Goal: Task Accomplishment & Management: Use online tool/utility

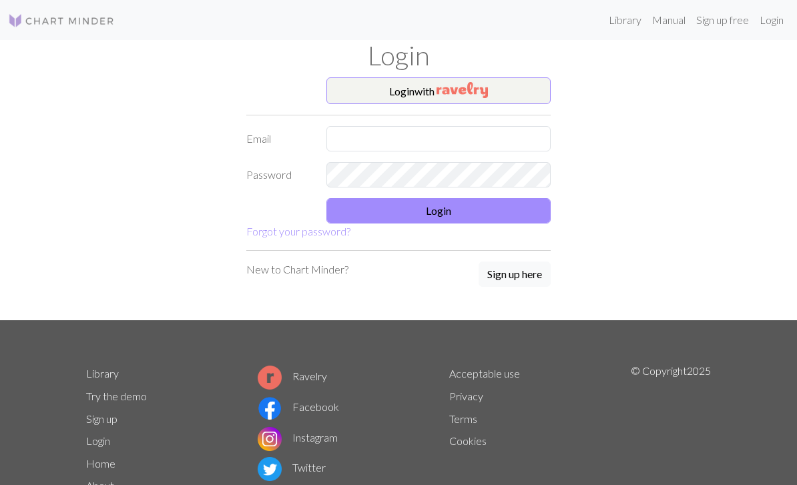
scroll to position [54, 0]
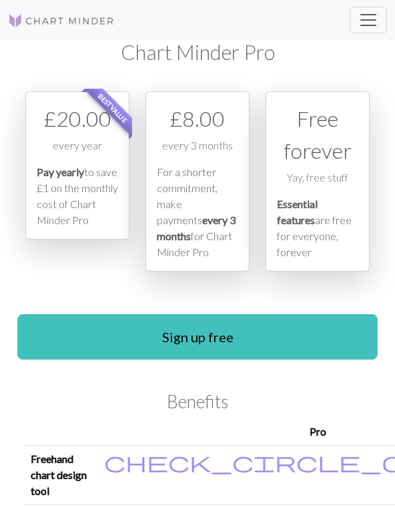
click at [360, 24] on span "Toggle navigation" at bounding box center [368, 20] width 20 height 20
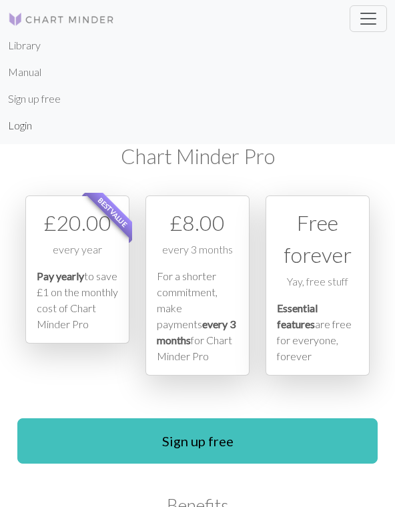
click at [15, 128] on link "Login" at bounding box center [20, 125] width 24 height 27
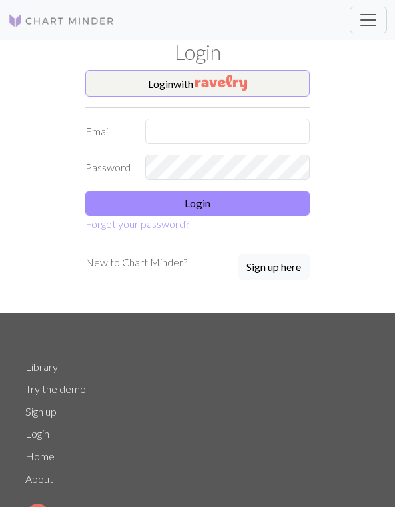
click at [128, 81] on button "Login with" at bounding box center [197, 83] width 224 height 27
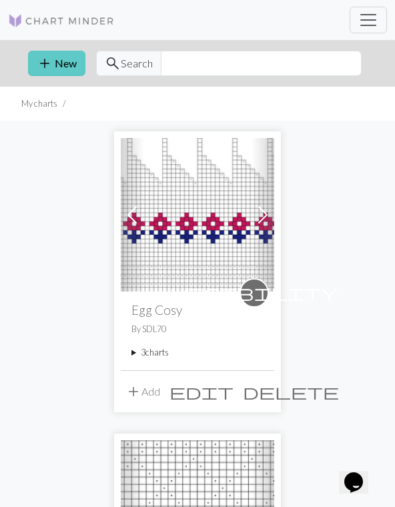
click at [60, 59] on button "add New" at bounding box center [56, 63] width 57 height 25
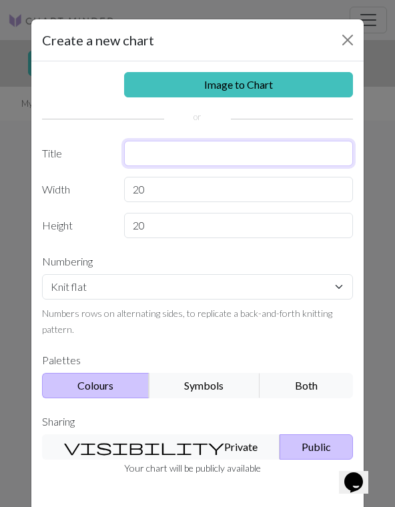
click at [151, 149] on input "text" at bounding box center [239, 153] width 230 height 25
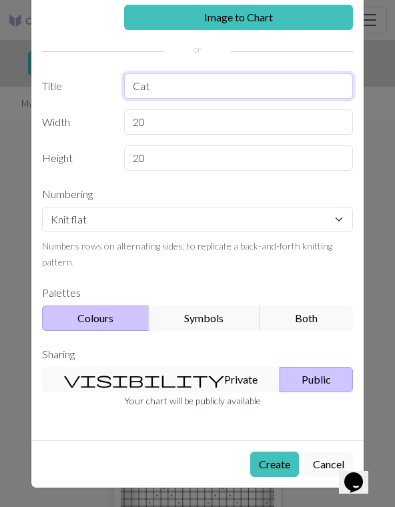
scroll to position [67, 0]
type input "Cat"
click at [151, 369] on button "visibility Private" at bounding box center [161, 379] width 238 height 25
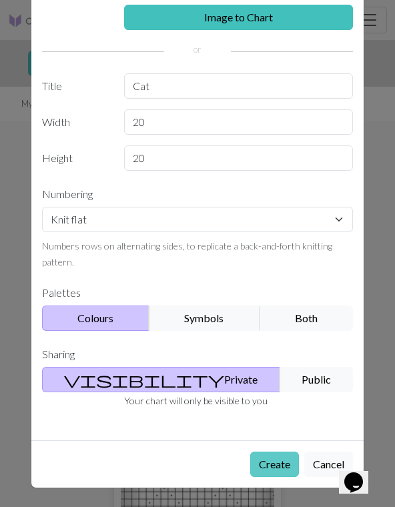
click at [276, 466] on button "Create" at bounding box center [274, 464] width 49 height 25
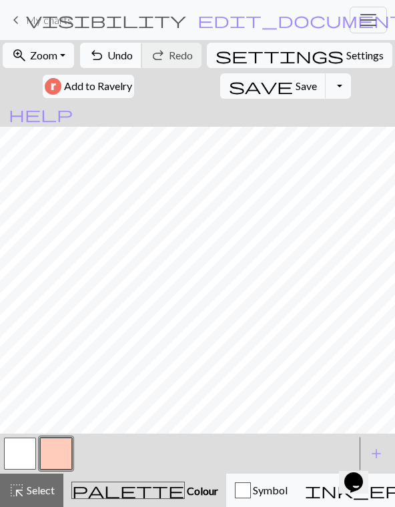
click at [113, 47] on button "undo Undo Undo" at bounding box center [111, 55] width 62 height 25
click at [117, 47] on button "undo Undo Undo" at bounding box center [111, 55] width 62 height 25
click at [106, 453] on div at bounding box center [179, 454] width 354 height 36
click at [185, 494] on span "Colour" at bounding box center [201, 490] width 33 height 13
click at [107, 455] on div at bounding box center [179, 454] width 354 height 36
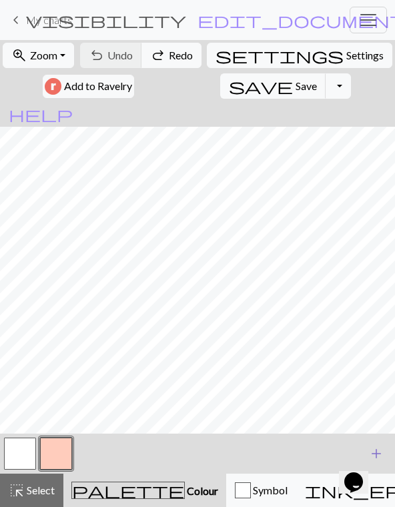
click at [375, 450] on span "add" at bounding box center [376, 453] width 16 height 19
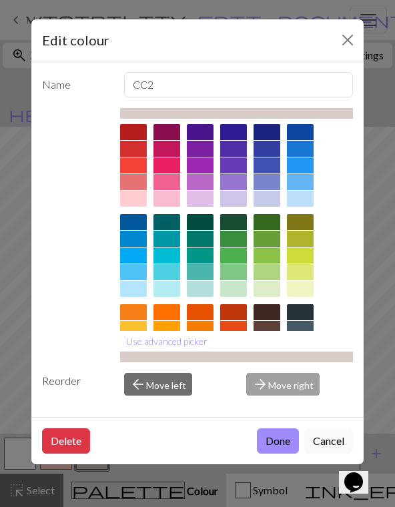
click at [305, 310] on div at bounding box center [300, 312] width 27 height 16
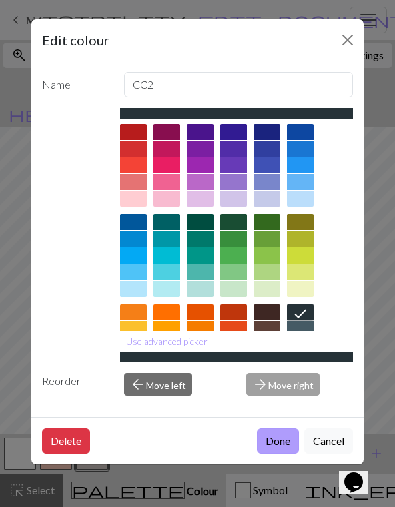
click at [283, 454] on button "Done" at bounding box center [278, 440] width 42 height 25
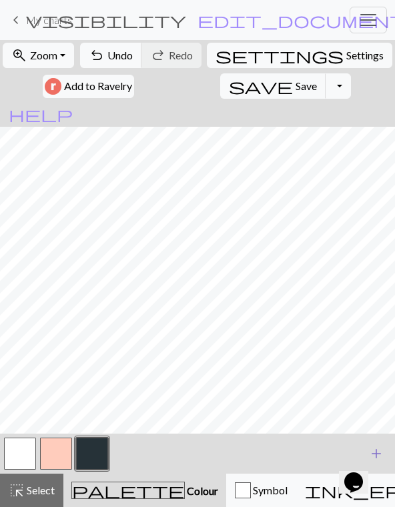
click at [380, 448] on span "add" at bounding box center [376, 453] width 16 height 19
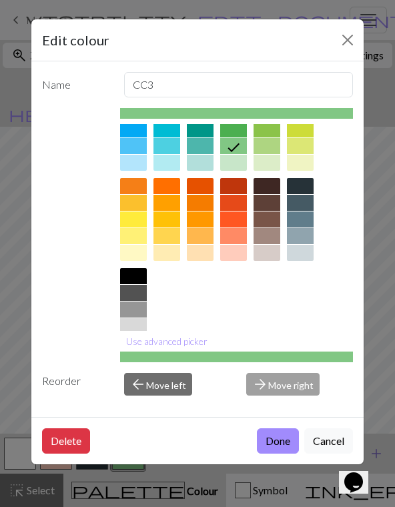
scroll to position [123, 0]
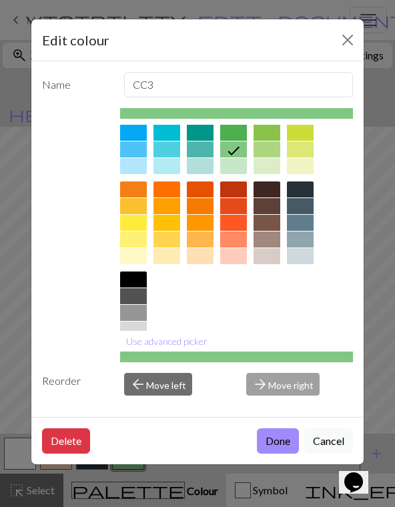
click at [305, 257] on div at bounding box center [300, 256] width 27 height 16
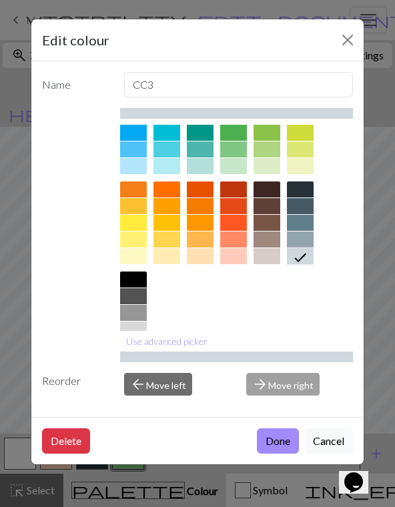
click at [134, 331] on div at bounding box center [133, 330] width 27 height 16
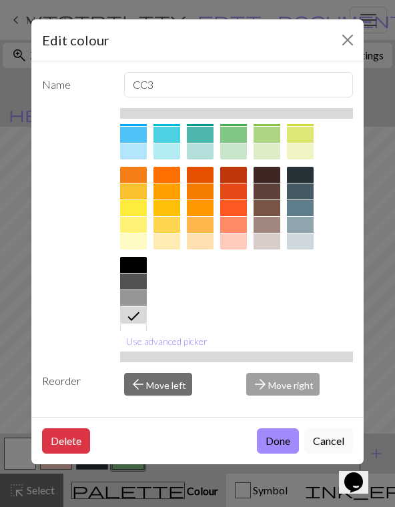
scroll to position [137, 0]
click at [278, 443] on div "Delete Done Cancel" at bounding box center [197, 440] width 332 height 47
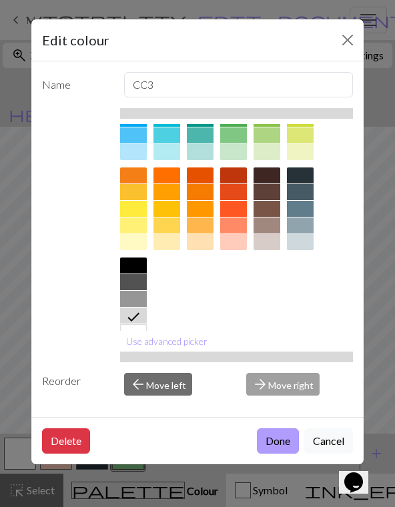
click at [267, 454] on button "Done" at bounding box center [278, 440] width 42 height 25
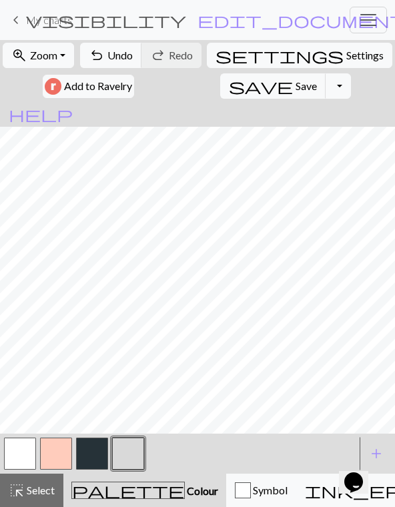
click at [135, 456] on button "button" at bounding box center [128, 454] width 32 height 32
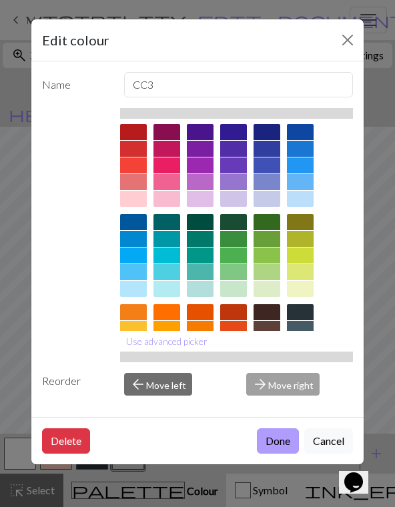
click at [283, 454] on button "Done" at bounding box center [278, 440] width 42 height 25
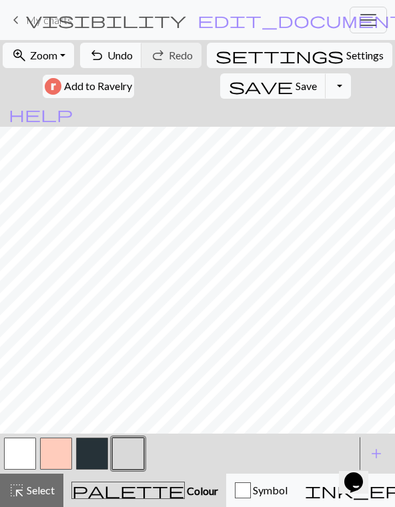
click at [94, 452] on button "button" at bounding box center [92, 454] width 32 height 32
click at [116, 60] on span "Undo" at bounding box center [119, 55] width 25 height 13
click at [131, 455] on button "button" at bounding box center [128, 454] width 32 height 32
click at [95, 453] on button "button" at bounding box center [92, 454] width 32 height 32
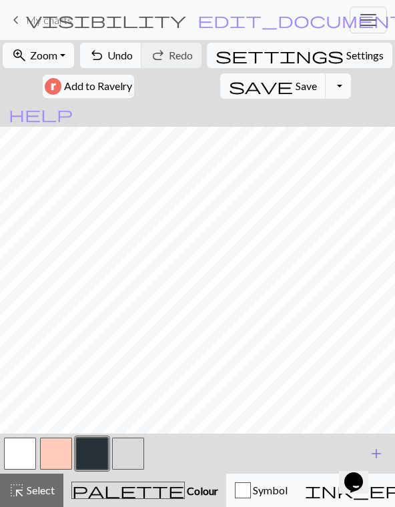
click at [378, 451] on span "add" at bounding box center [376, 453] width 16 height 19
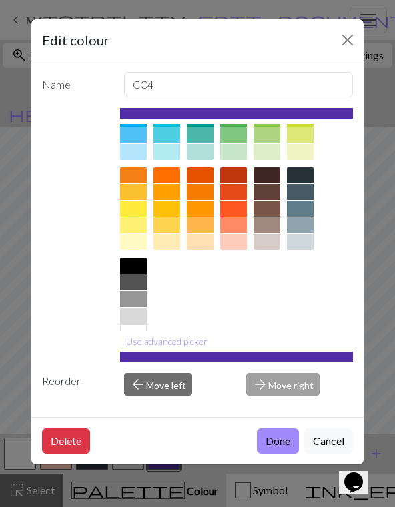
click at [139, 299] on div at bounding box center [133, 299] width 27 height 16
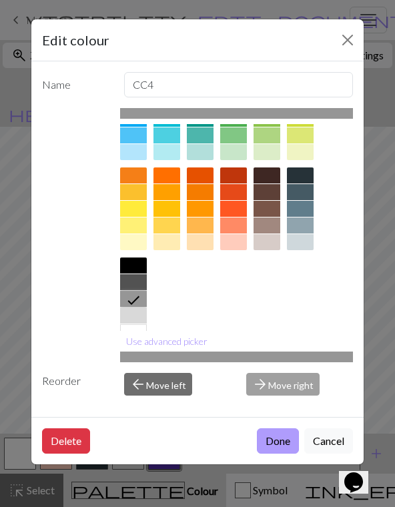
click at [278, 454] on button "Done" at bounding box center [278, 440] width 42 height 25
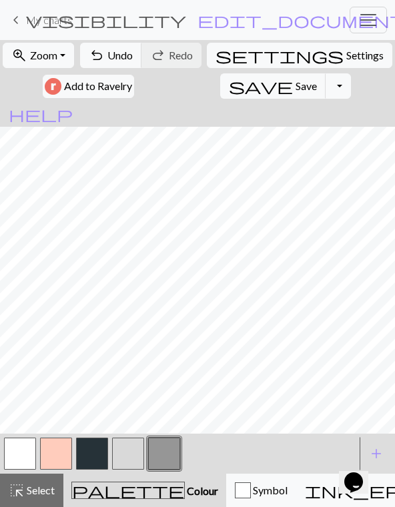
click at [57, 454] on button "button" at bounding box center [56, 454] width 32 height 32
click at [105, 53] on span "undo" at bounding box center [97, 55] width 16 height 19
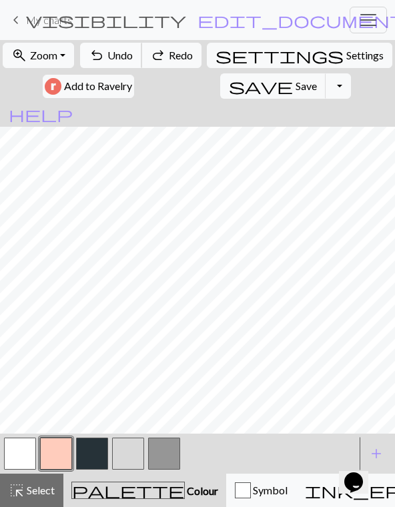
click at [105, 49] on span "undo" at bounding box center [97, 55] width 16 height 19
click at [296, 89] on span "Save" at bounding box center [306, 85] width 21 height 13
click at [55, 453] on button "button" at bounding box center [56, 454] width 32 height 32
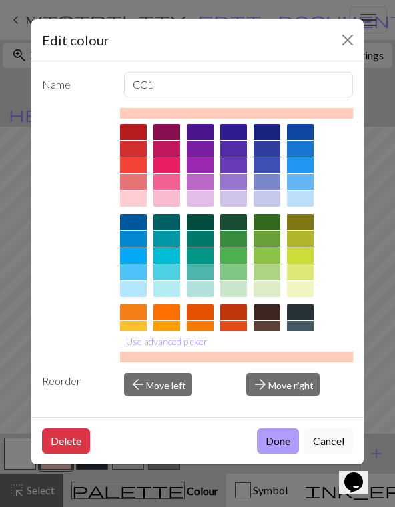
click at [280, 454] on button "Done" at bounding box center [278, 440] width 42 height 25
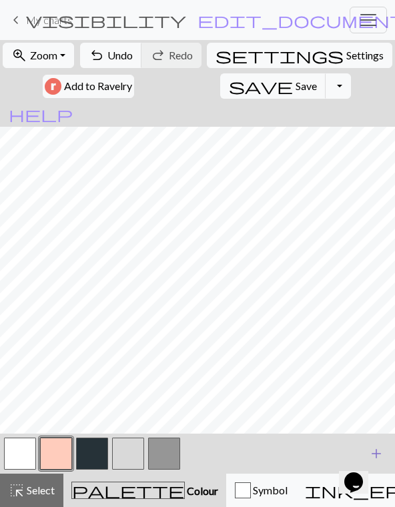
click at [375, 446] on span "add" at bounding box center [376, 453] width 16 height 19
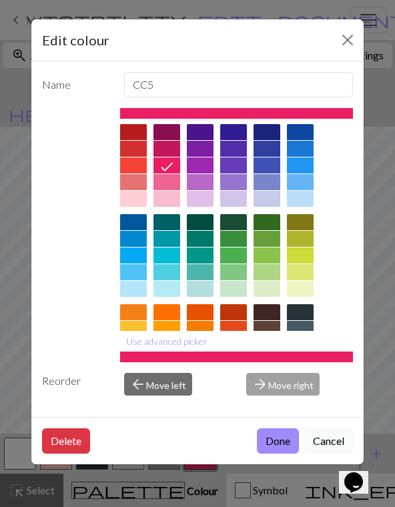
click at [169, 342] on div at bounding box center [166, 346] width 27 height 16
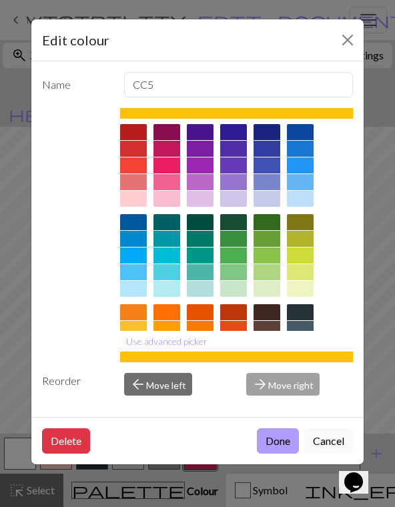
click at [268, 454] on button "Done" at bounding box center [278, 440] width 42 height 25
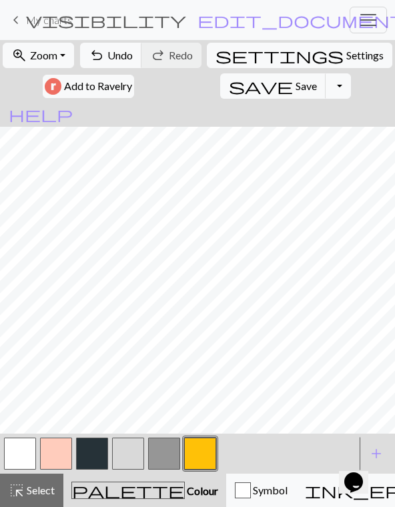
click at [203, 459] on button "button" at bounding box center [200, 454] width 32 height 32
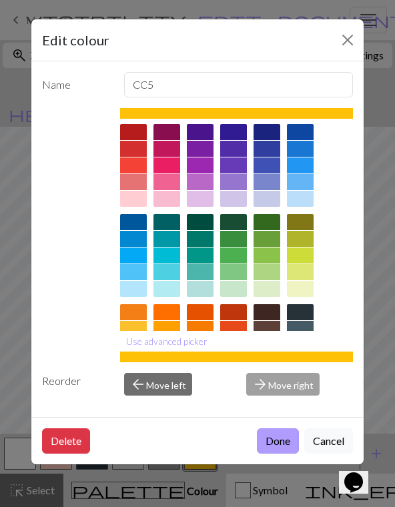
click at [280, 454] on button "Done" at bounding box center [278, 440] width 42 height 25
